Goal: Task Accomplishment & Management: Complete application form

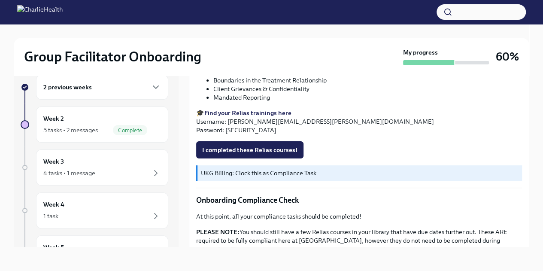
scroll to position [443, 0]
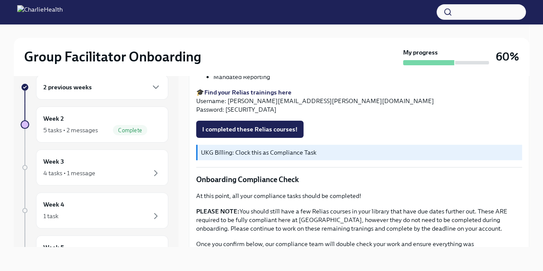
click at [259, 116] on div "As providers, we have a responsibility to uphold the highest ethics and best co…" at bounding box center [359, 16] width 326 height 543
click at [261, 125] on span "I completed these Relias courses!" at bounding box center [249, 129] width 95 height 9
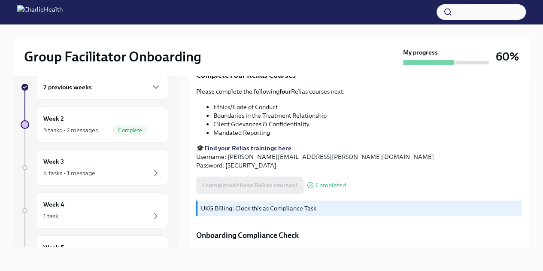
scroll to position [485, 0]
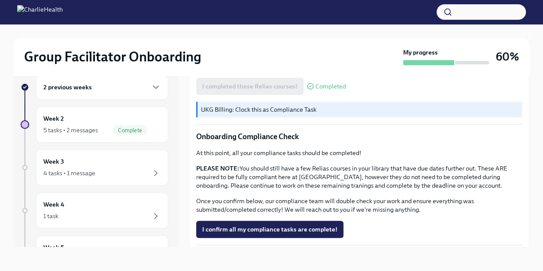
click at [301, 227] on span "I confirm all my compliance tasks are complete!" at bounding box center [269, 229] width 135 height 9
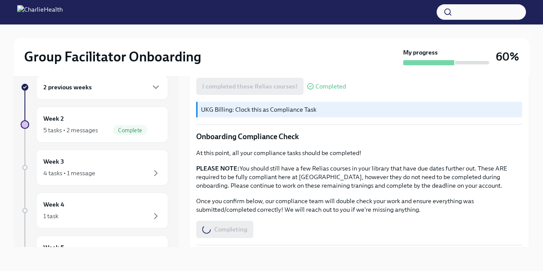
scroll to position [0, 0]
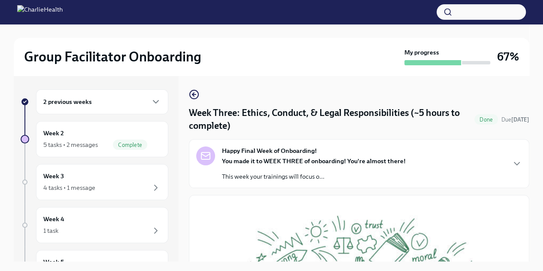
click at [196, 96] on icon "button" at bounding box center [194, 94] width 10 height 10
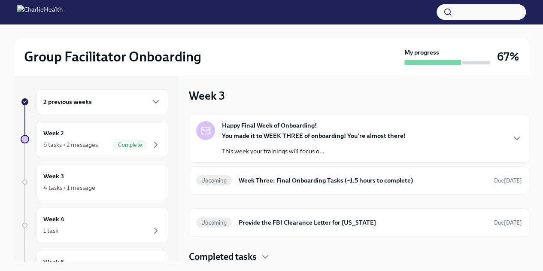
scroll to position [2, 0]
click at [340, 183] on h6 "Week Three: Final Onboarding Tasks (~1.5 hours to complete)" at bounding box center [363, 179] width 249 height 9
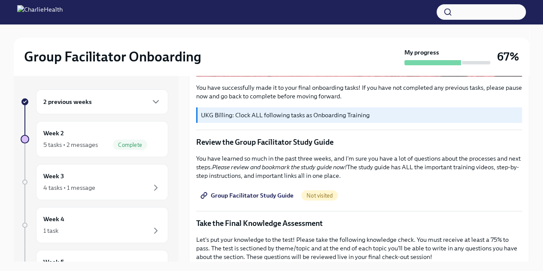
scroll to position [344, 0]
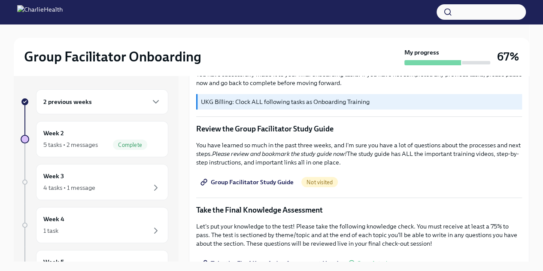
click at [271, 179] on span "Group Facilitator Study Guide" at bounding box center [248, 182] width 92 height 9
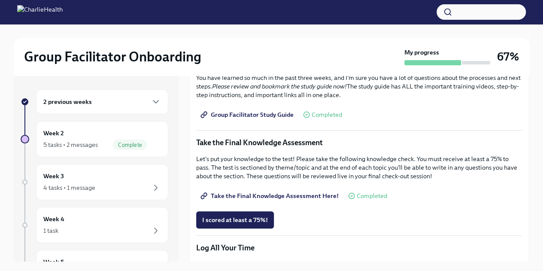
scroll to position [430, 0]
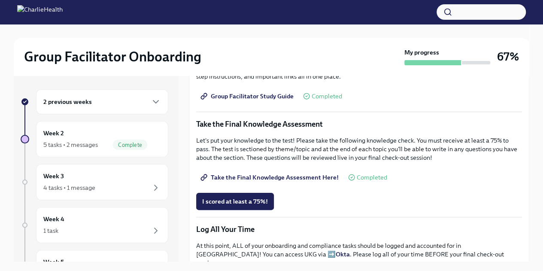
click at [268, 173] on span "Take the Final Knowledge Assessment Here!" at bounding box center [270, 177] width 137 height 9
click at [235, 198] on span "I scored at least a 75%!" at bounding box center [235, 201] width 66 height 9
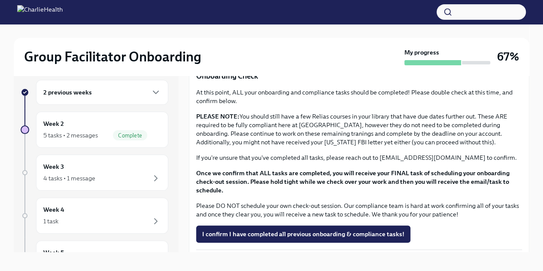
scroll to position [15, 0]
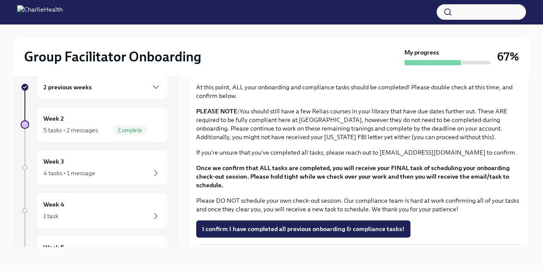
click at [284, 225] on span "I confirm I have completed all previous onboarding & compliance tasks!" at bounding box center [303, 229] width 202 height 9
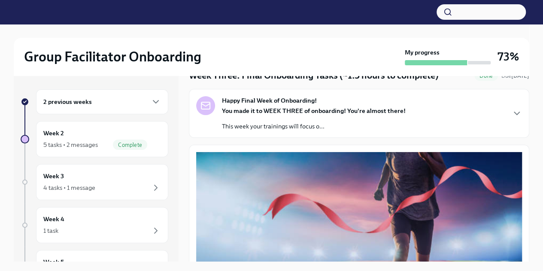
scroll to position [0, 0]
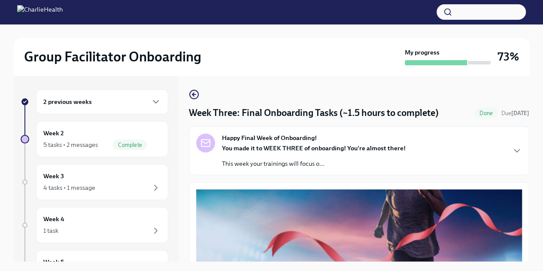
click at [188, 97] on div "2 previous weeks Week 2 5 tasks • 2 messages Complete Week 3 4 tasks • 1 messag…" at bounding box center [272, 169] width 516 height 186
click at [192, 94] on icon "button" at bounding box center [194, 94] width 10 height 10
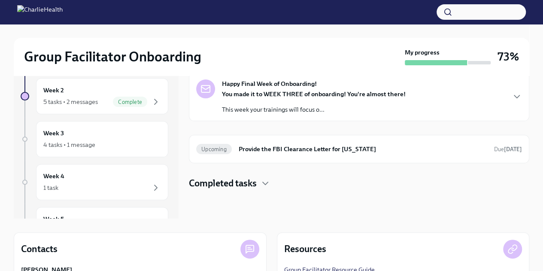
click at [329, 153] on h6 "Provide the FBI Clearance Letter for [US_STATE]" at bounding box center [363, 148] width 249 height 9
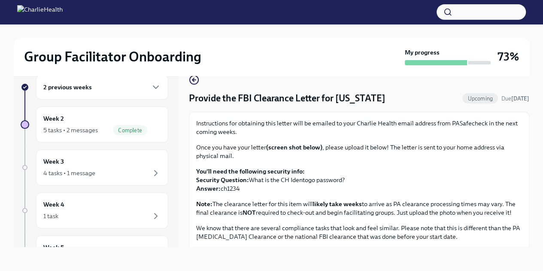
click at [198, 81] on circle "button" at bounding box center [194, 80] width 9 height 9
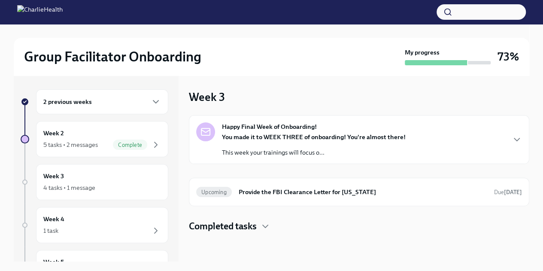
click at [95, 228] on div "1 task" at bounding box center [102, 231] width 118 height 10
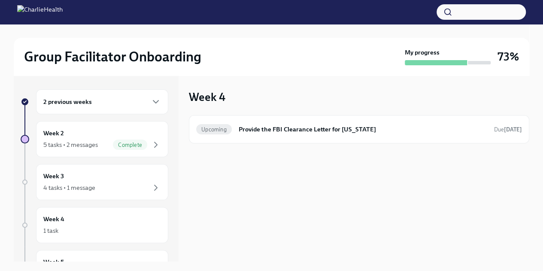
click at [94, 183] on div "4 tasks • 1 message" at bounding box center [69, 187] width 52 height 9
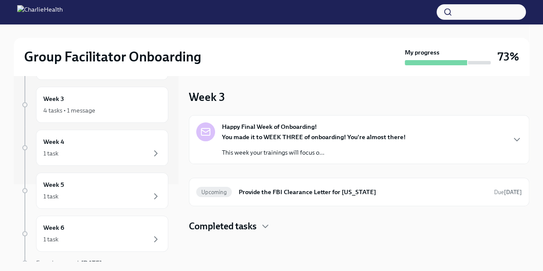
scroll to position [86, 0]
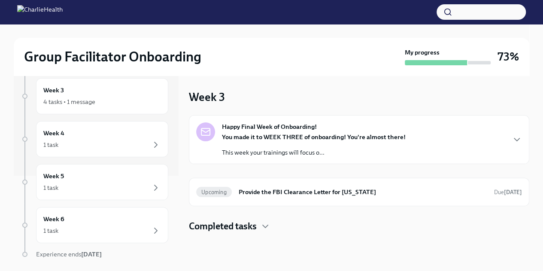
click at [87, 177] on div "Week 5 1 task" at bounding box center [102, 181] width 118 height 21
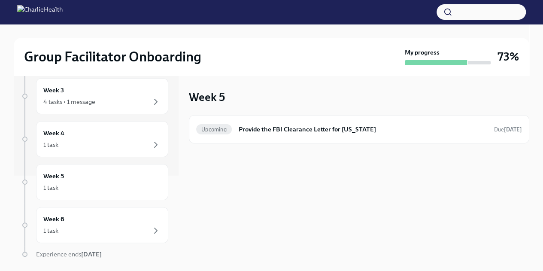
click at [95, 226] on div "1 task" at bounding box center [102, 231] width 118 height 10
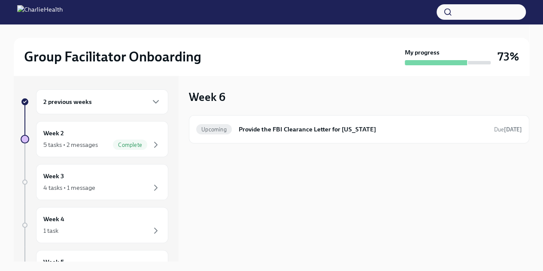
click at [276, 73] on div "Group Facilitator Onboarding My progress 73%" at bounding box center [272, 57] width 516 height 38
